Goal: Task Accomplishment & Management: Manage account settings

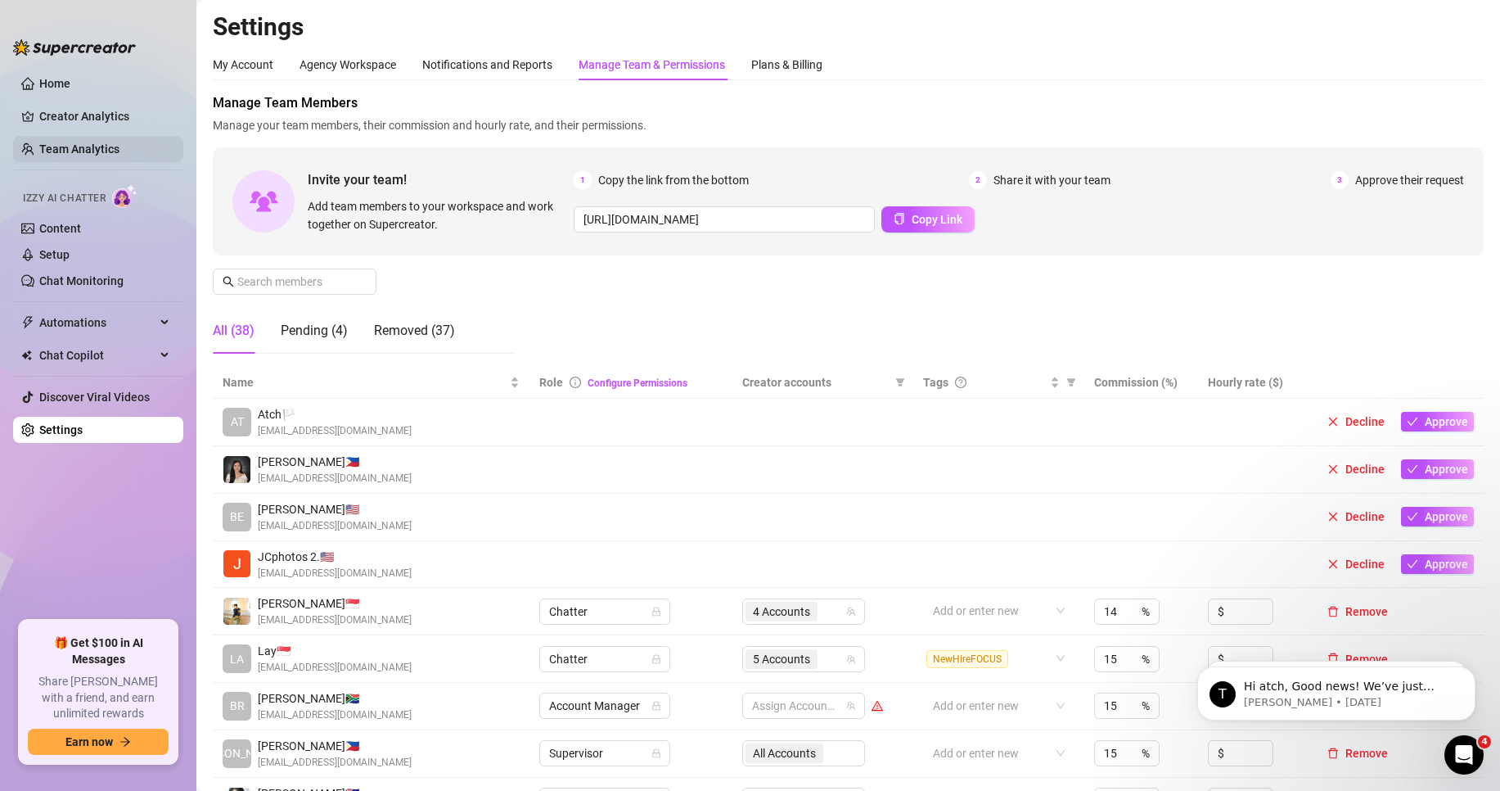
click at [120, 153] on link "Team Analytics" at bounding box center [79, 148] width 80 height 13
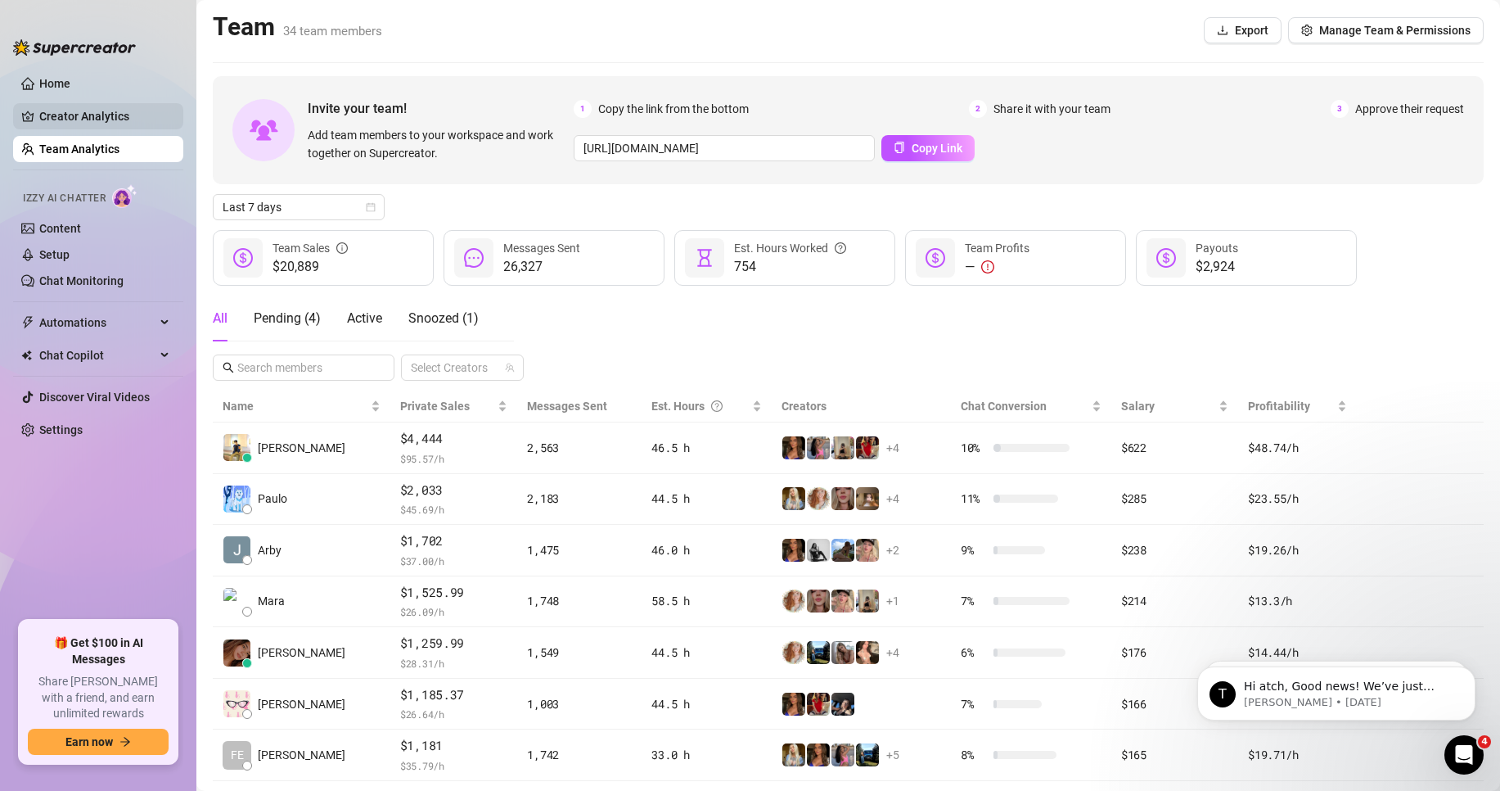
click at [74, 118] on link "Creator Analytics" at bounding box center [104, 116] width 131 height 26
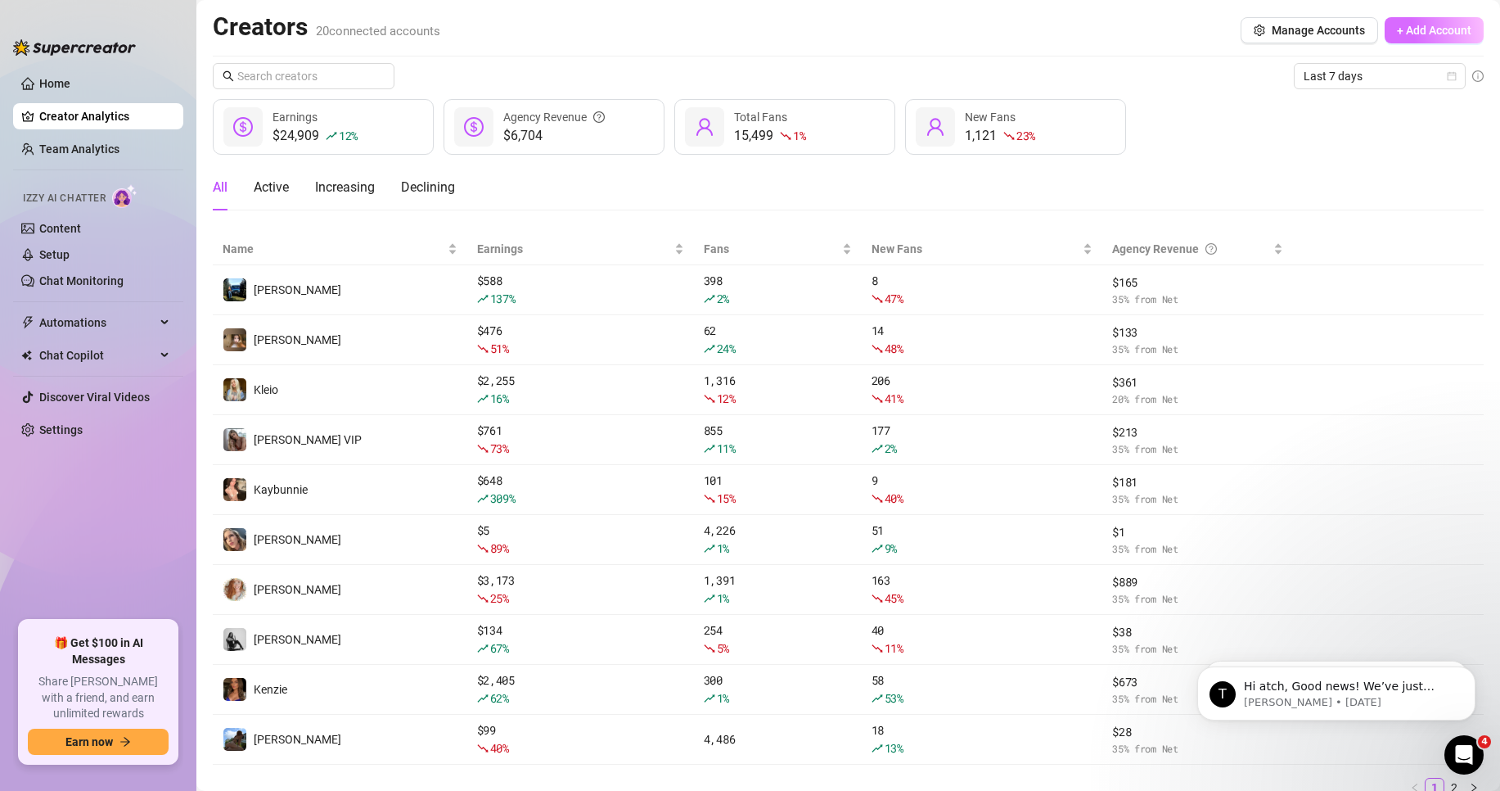
click at [1445, 34] on span "+ Add Account" at bounding box center [1434, 30] width 74 height 13
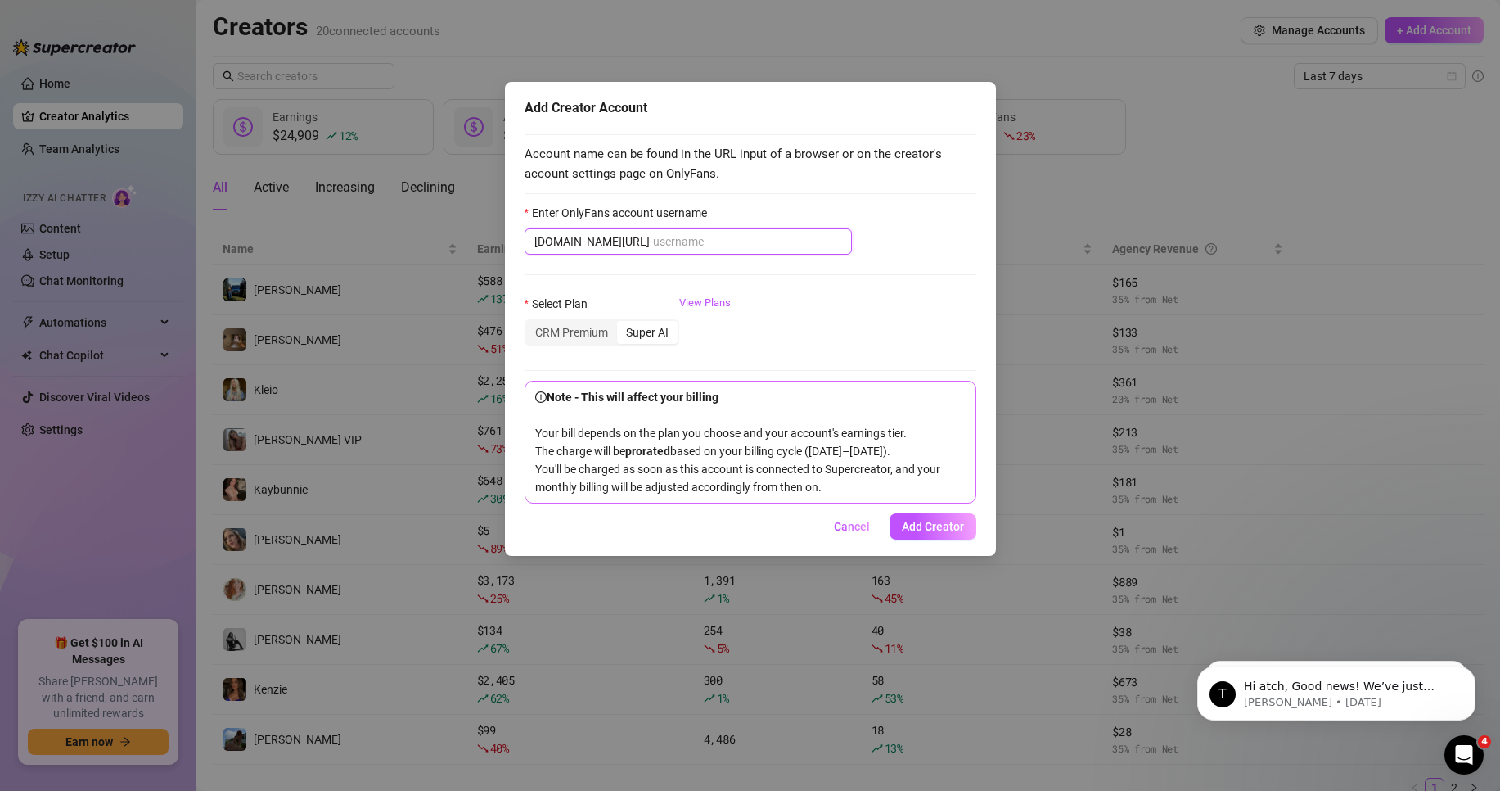
paste input "[PERSON_NAME].56"
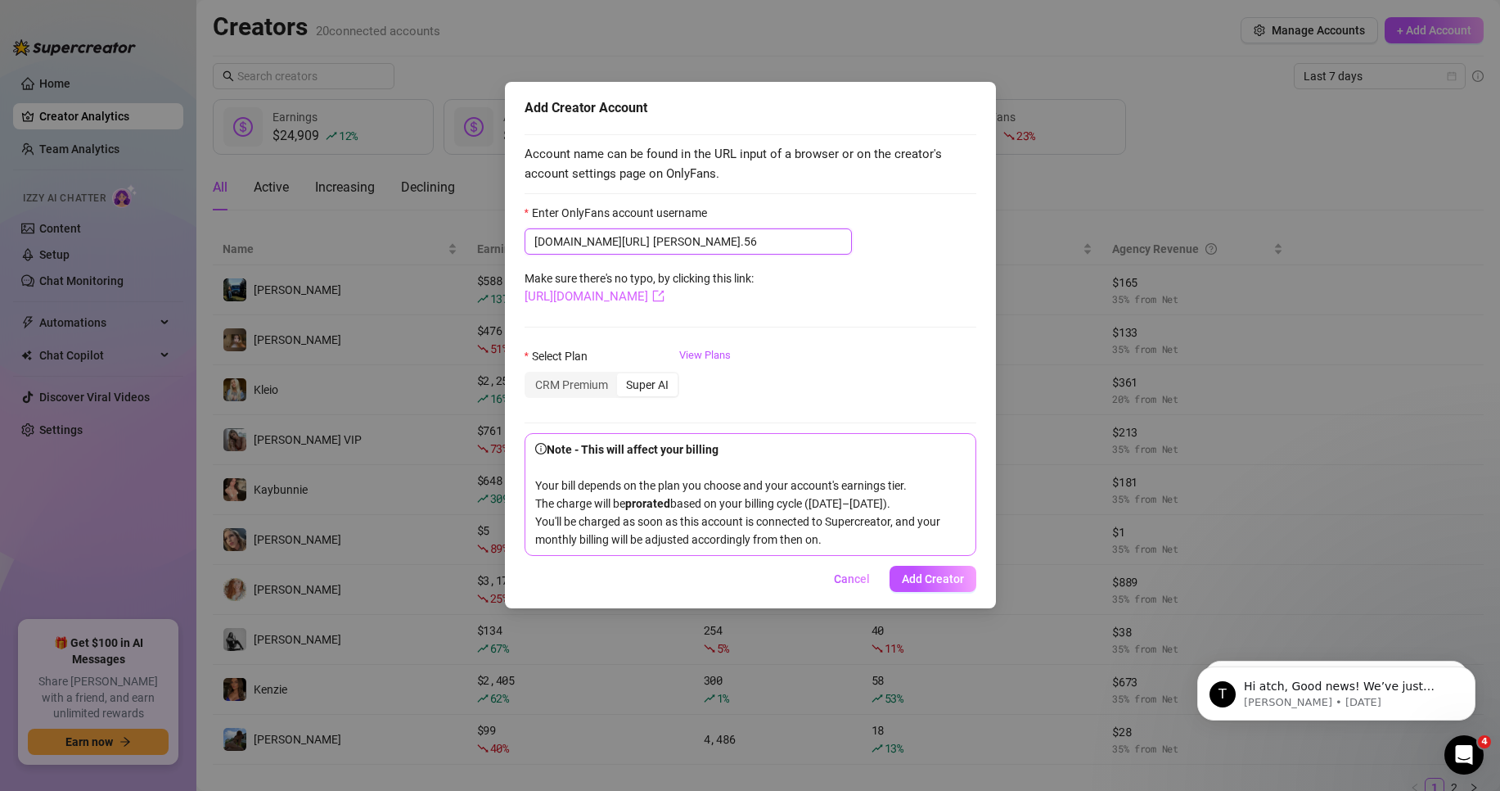
type input "[PERSON_NAME].56"
click at [665, 295] on link "[URL][DOMAIN_NAME]" at bounding box center [595, 296] width 140 height 15
click at [950, 585] on span "Add Creator" at bounding box center [933, 578] width 62 height 13
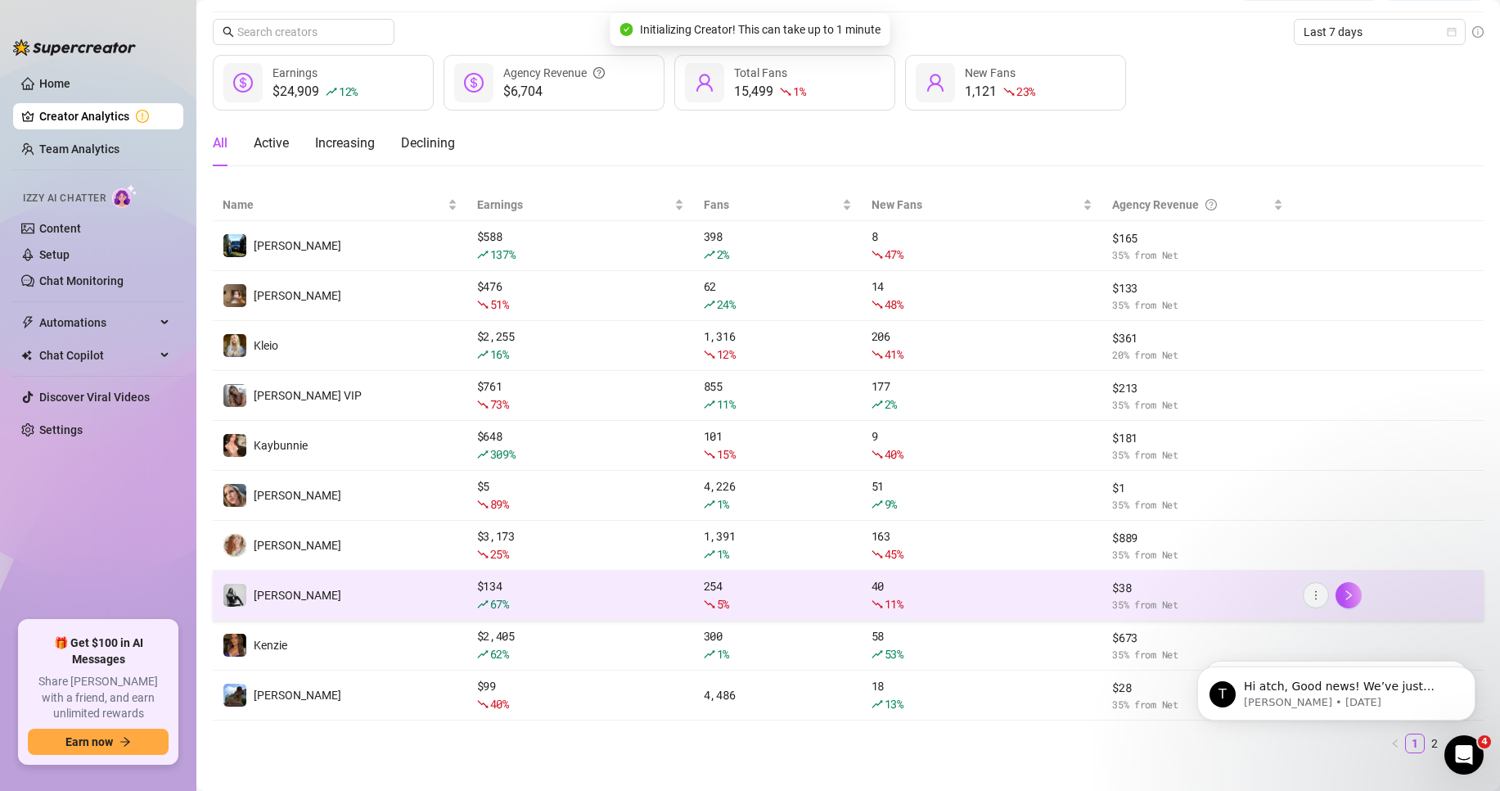
scroll to position [69, 0]
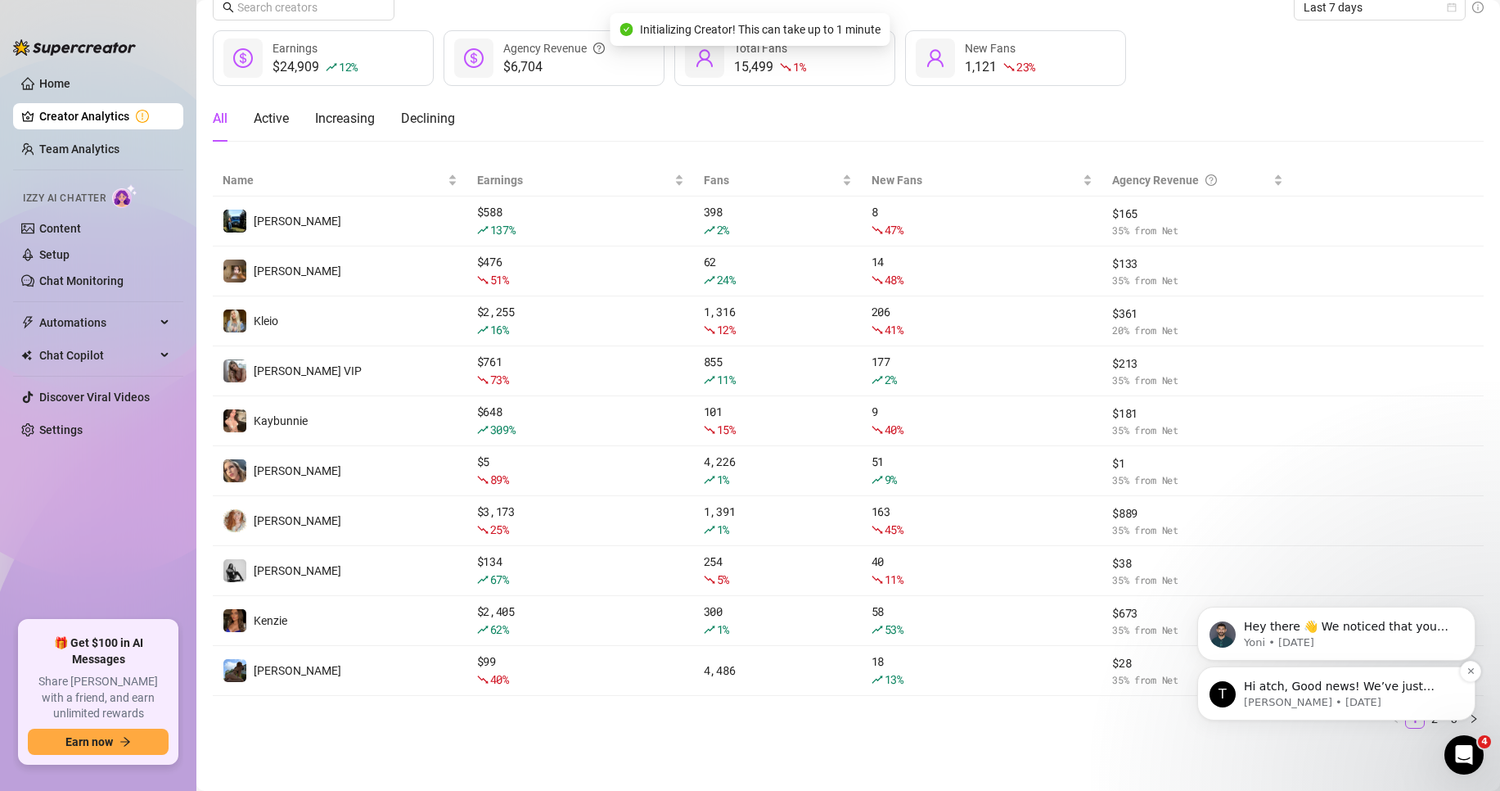
click at [1406, 717] on div "T Hi atch, Good news! We’ve just launched our Referral Program 🚀 Invite your fr…" at bounding box center [1337, 693] width 278 height 54
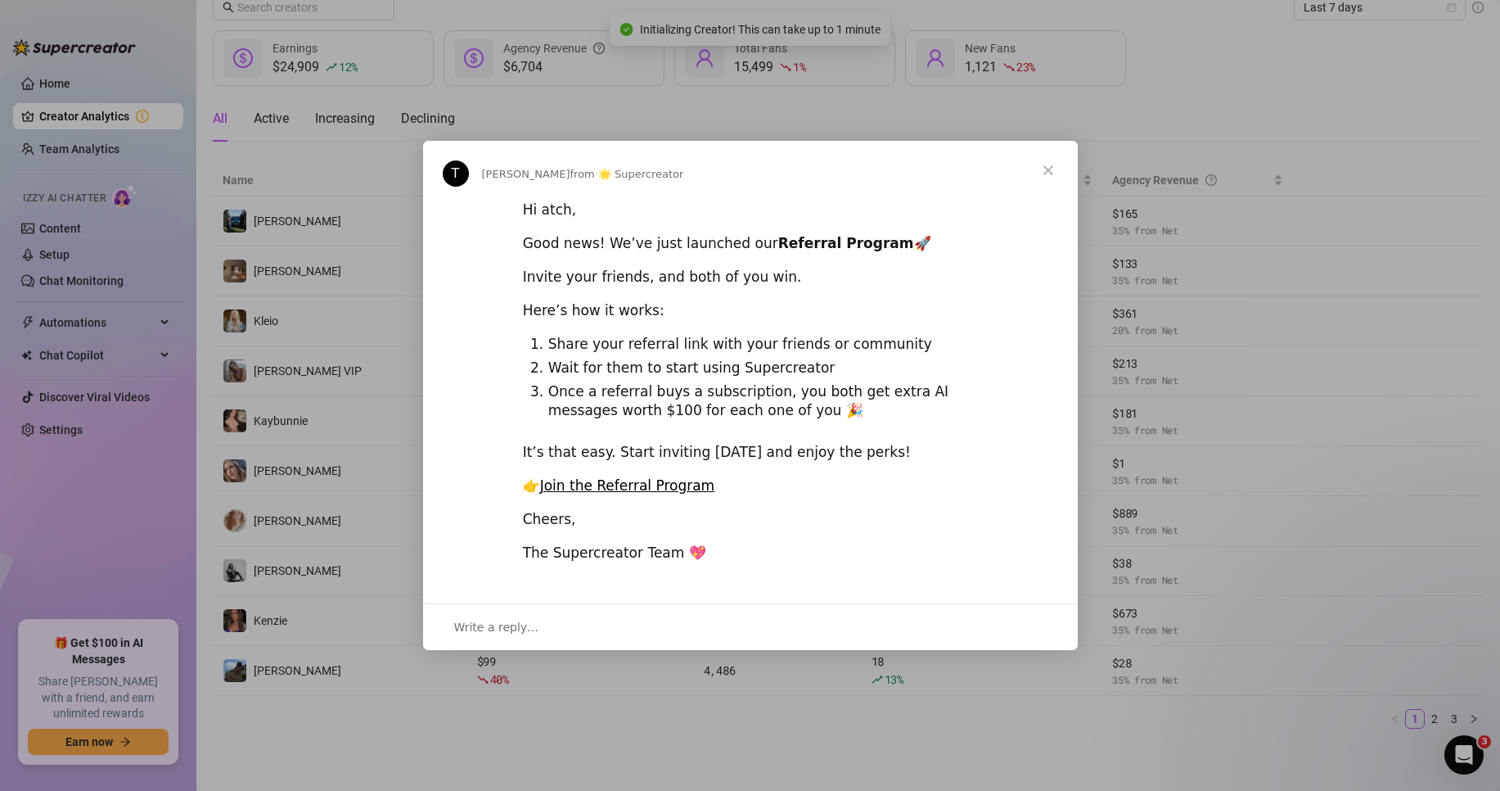
scroll to position [0, 0]
click at [1055, 169] on span "Close" at bounding box center [1048, 170] width 59 height 59
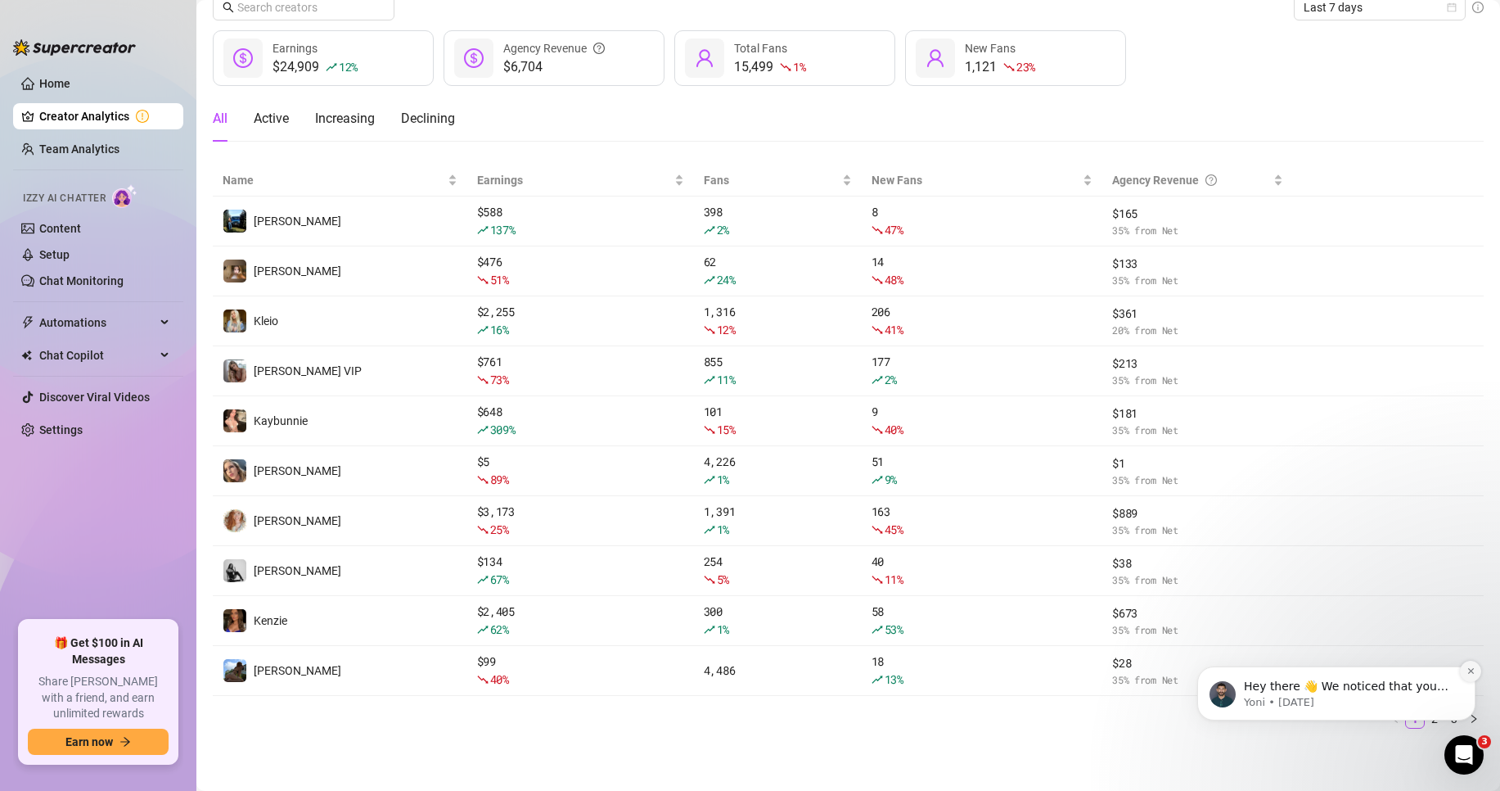
click at [1473, 668] on icon "Dismiss notification" at bounding box center [1471, 670] width 9 height 9
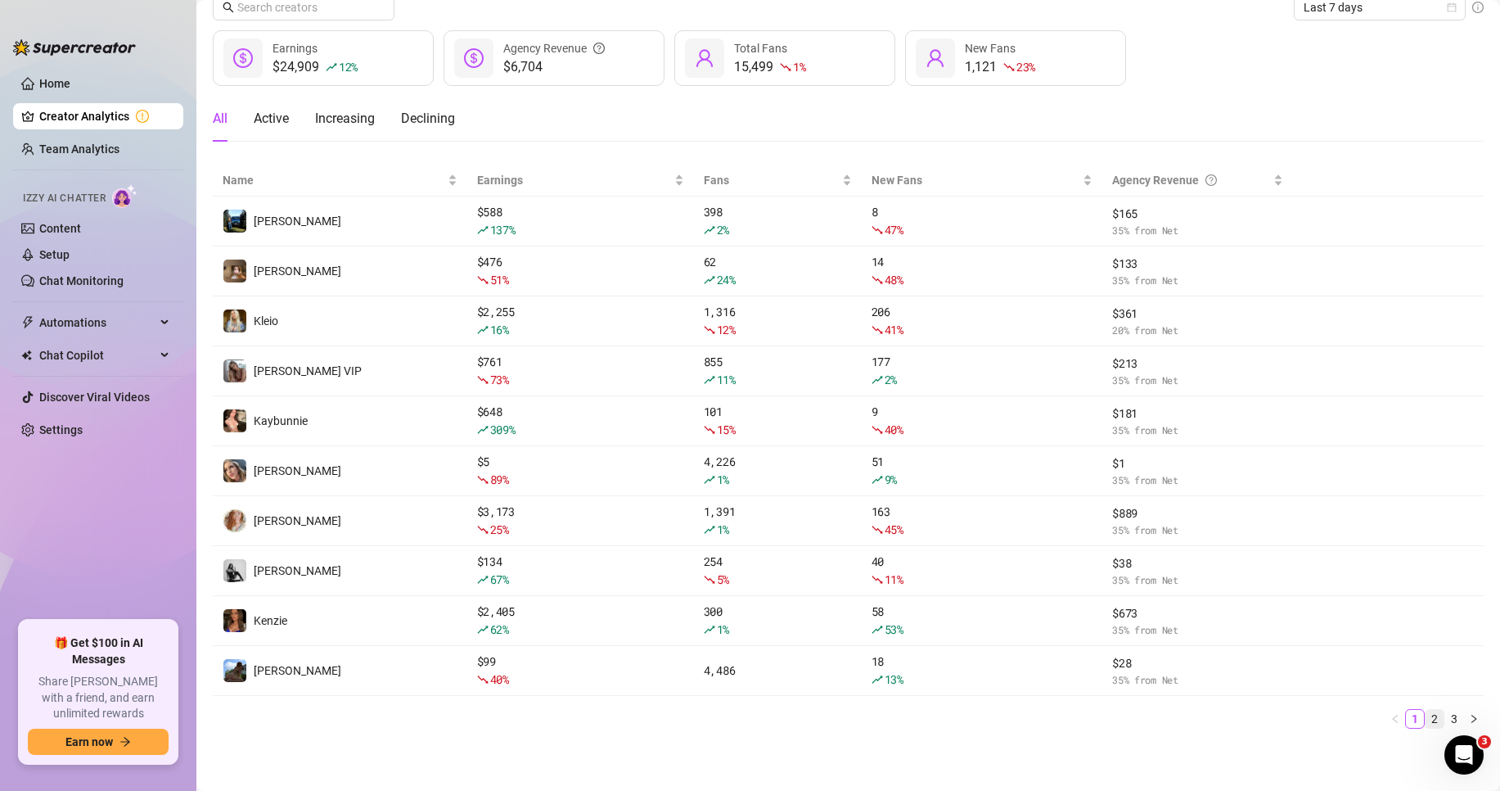
click at [1426, 716] on link "2" at bounding box center [1435, 719] width 18 height 18
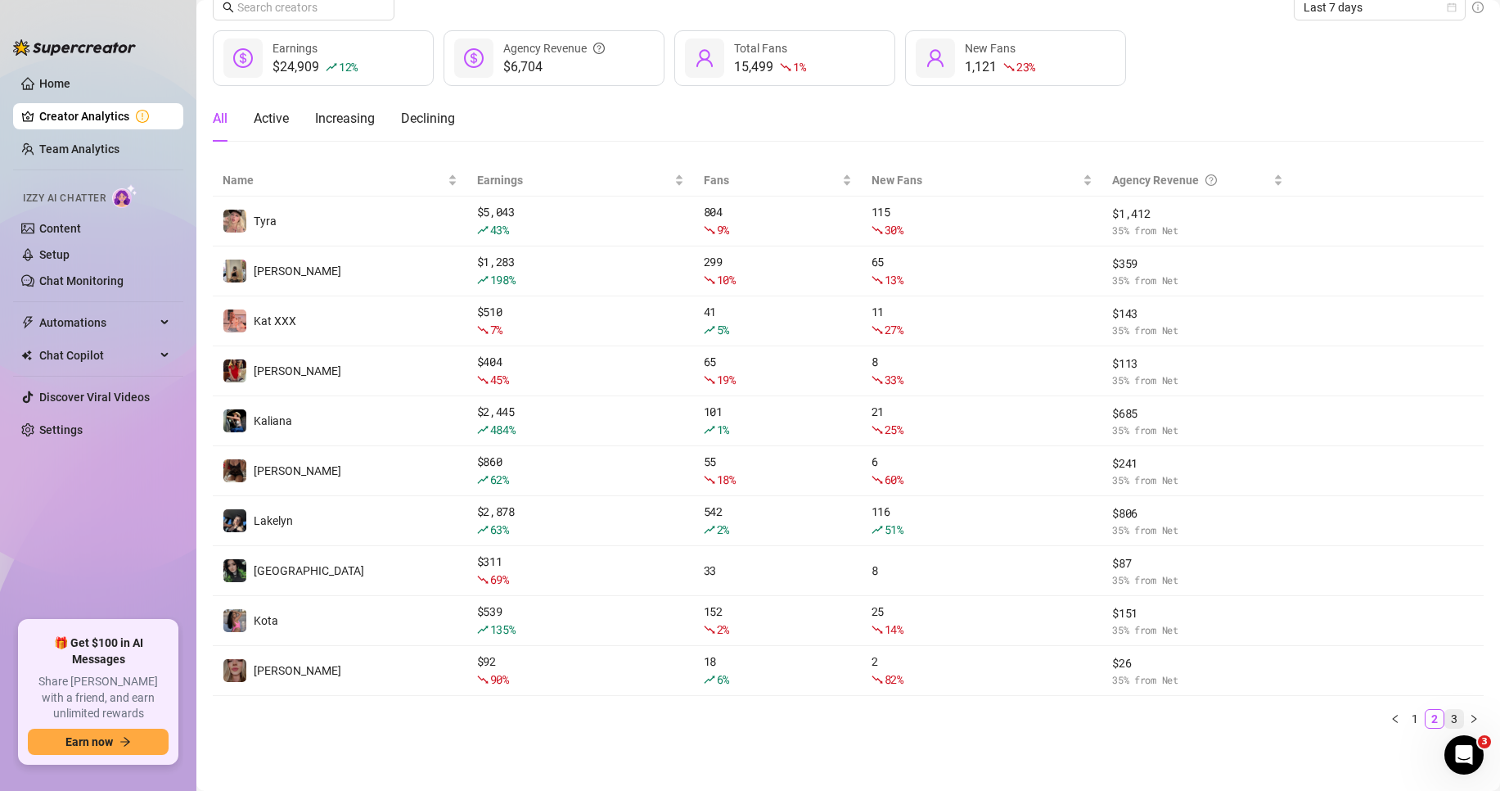
click at [1446, 720] on link "3" at bounding box center [1455, 719] width 18 height 18
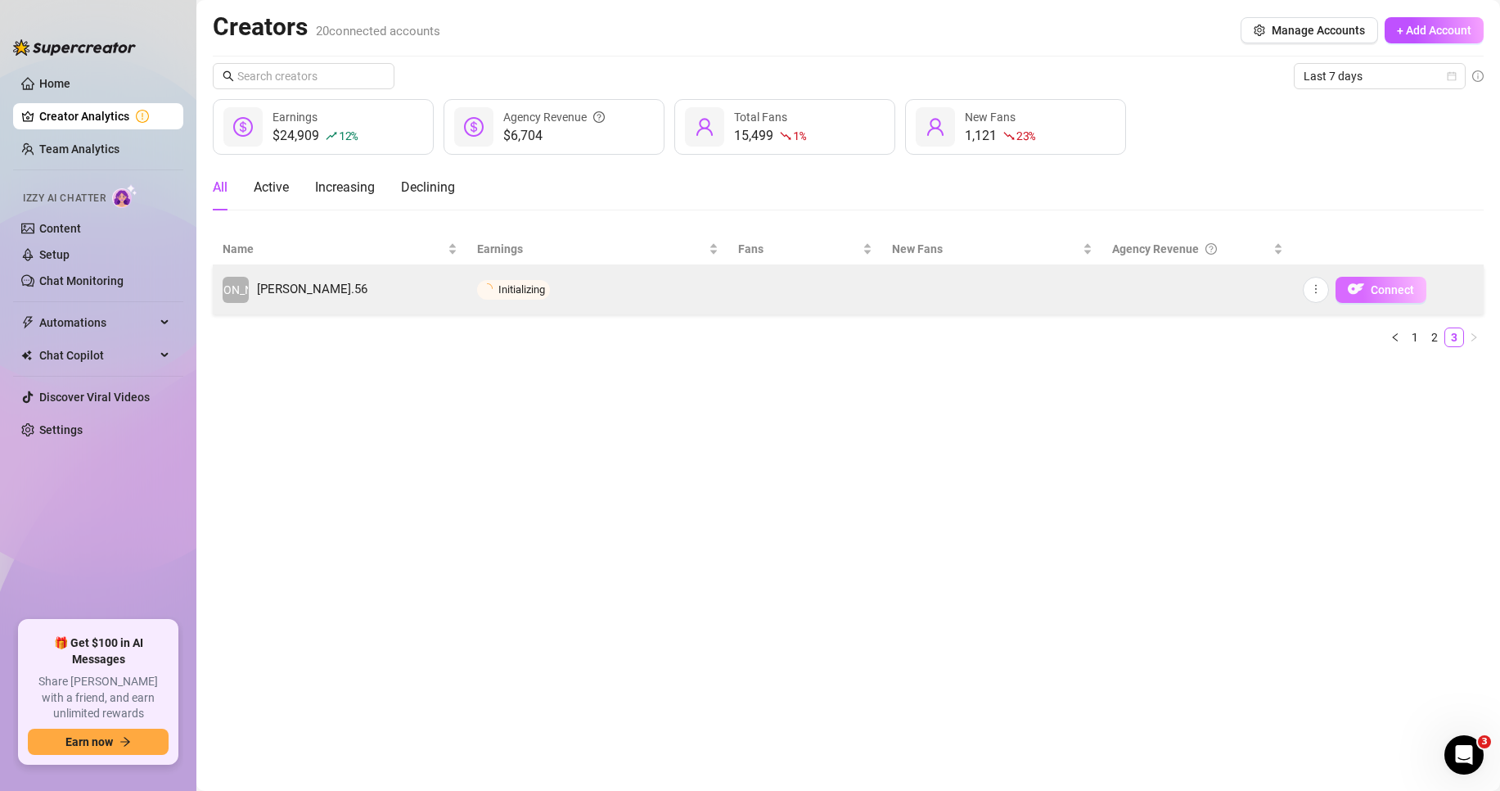
click at [1400, 283] on span "Connect" at bounding box center [1392, 289] width 43 height 13
click at [1402, 279] on button "Connect" at bounding box center [1381, 290] width 91 height 26
click at [1401, 291] on span "Connect" at bounding box center [1392, 289] width 43 height 13
